Goal: Navigation & Orientation: Find specific page/section

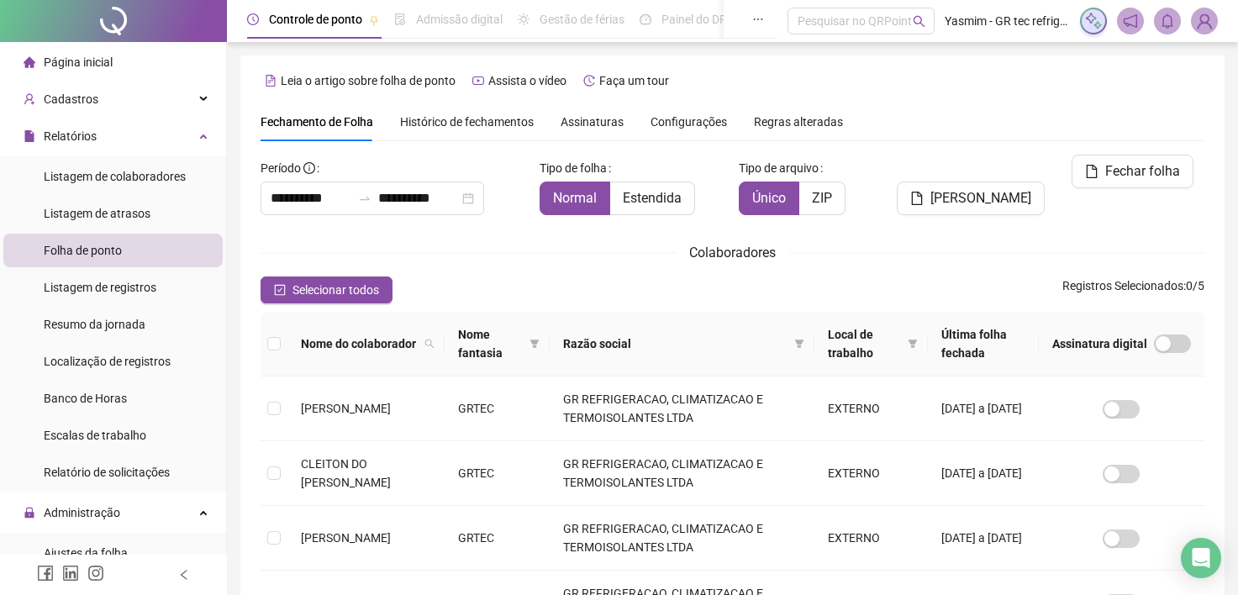
click at [113, 55] on li "Página inicial" at bounding box center [112, 62] width 219 height 34
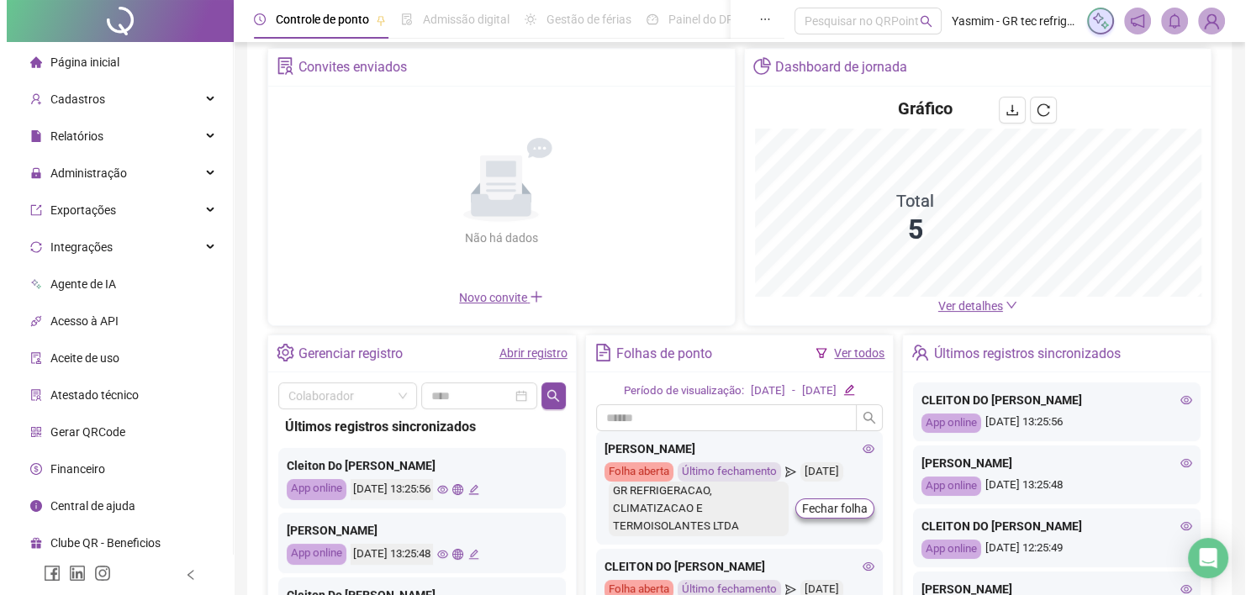
scroll to position [213, 0]
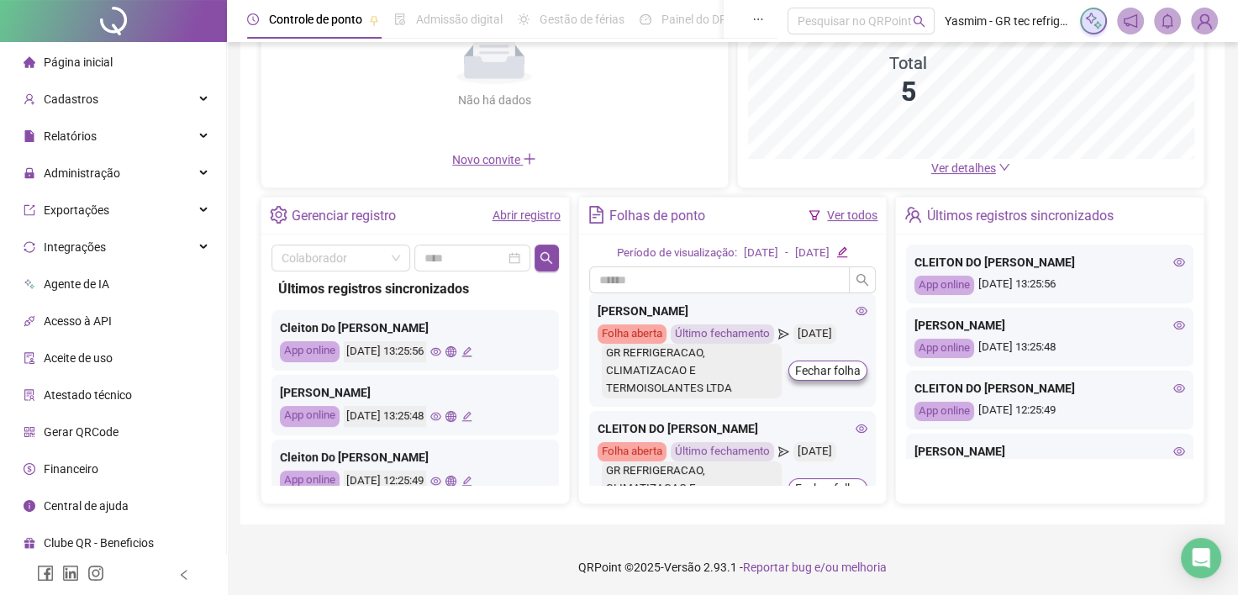
click at [456, 350] on icon "global" at bounding box center [450, 351] width 11 height 11
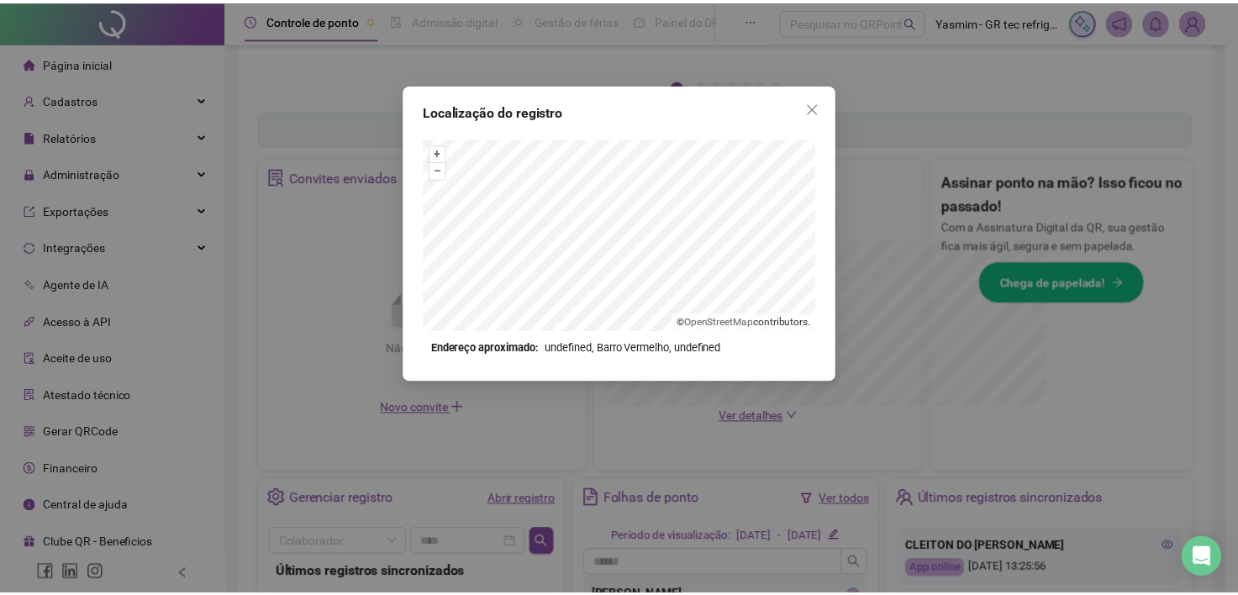
scroll to position [461, 0]
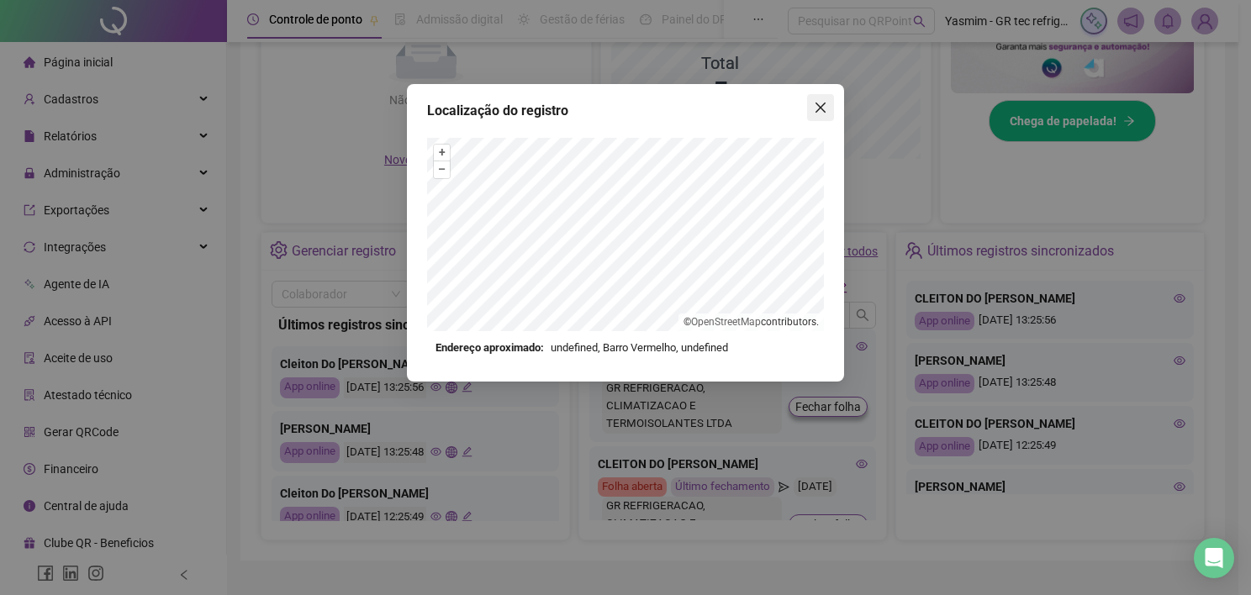
click at [819, 108] on icon "close" at bounding box center [820, 108] width 10 height 10
